Goal: Go to known website: Access a specific website the user already knows

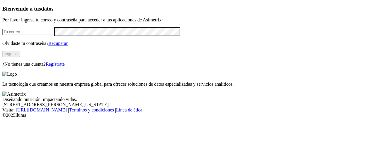
click at [34, 35] on input "email" at bounding box center [28, 32] width 52 height 6
type input "[PERSON_NAME][EMAIL_ADDRESS][PERSON_NAME][DOMAIN_NAME]"
click input "submit" at bounding box center [0, 0] width 0 height 0
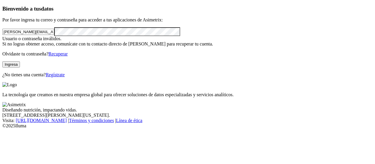
click at [2, 44] on div "Bienvenido a tus datos Por favor ingresa tu correo y contraseña para acceder a …" at bounding box center [187, 42] width 370 height 72
click input "submit" at bounding box center [0, 0] width 0 height 0
